Goal: Information Seeking & Learning: Get advice/opinions

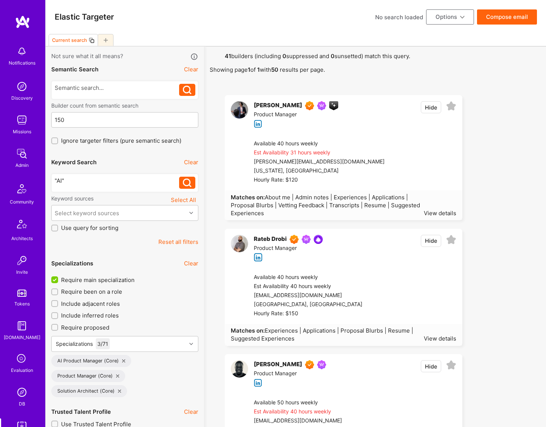
select select "7"
click at [82, 90] on div at bounding box center [117, 88] width 125 height 8
click at [103, 88] on div at bounding box center [117, 88] width 125 height 8
paste div
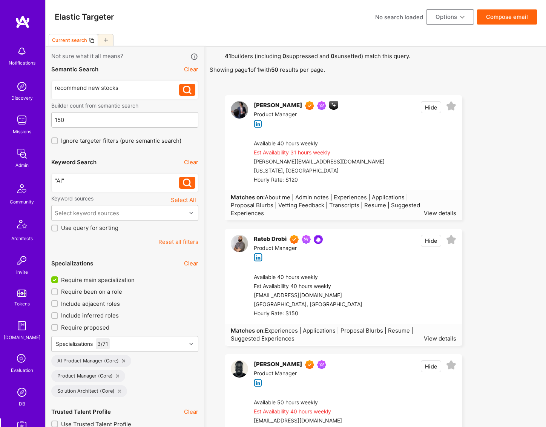
click at [186, 92] on icon at bounding box center [187, 90] width 9 height 9
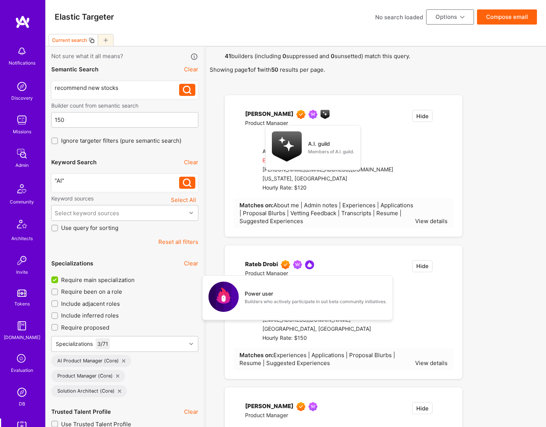
type input "[DATE]"
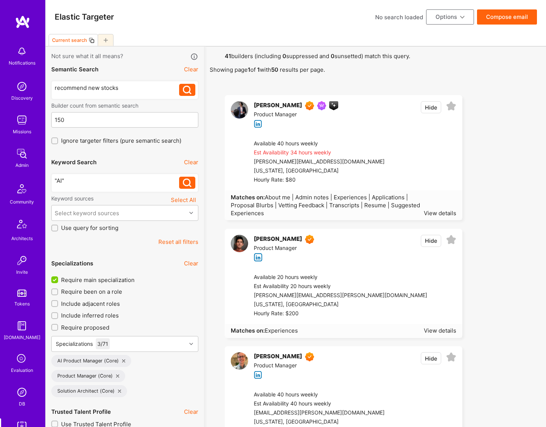
click at [136, 89] on div "recommend new stocks" at bounding box center [117, 88] width 125 height 8
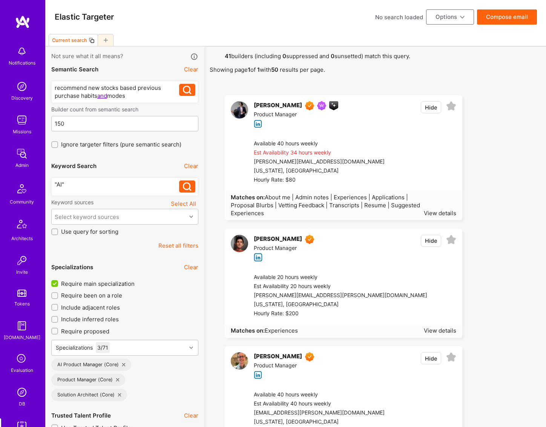
click at [191, 91] on icon at bounding box center [187, 90] width 9 height 9
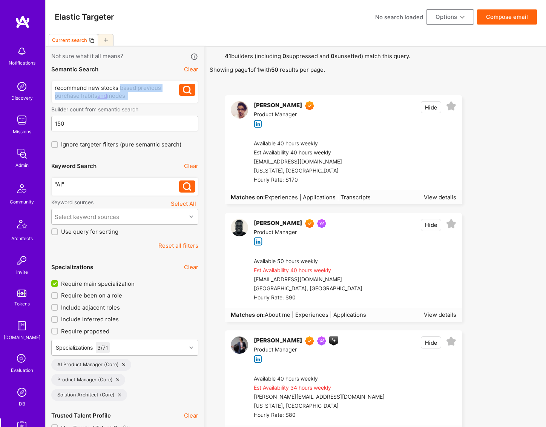
drag, startPoint x: 137, startPoint y: 96, endPoint x: 119, endPoint y: 85, distance: 21.7
click at [119, 85] on div "recommend new stocks based previous purchase habits and modes" at bounding box center [117, 92] width 125 height 16
